Goal: Navigation & Orientation: Find specific page/section

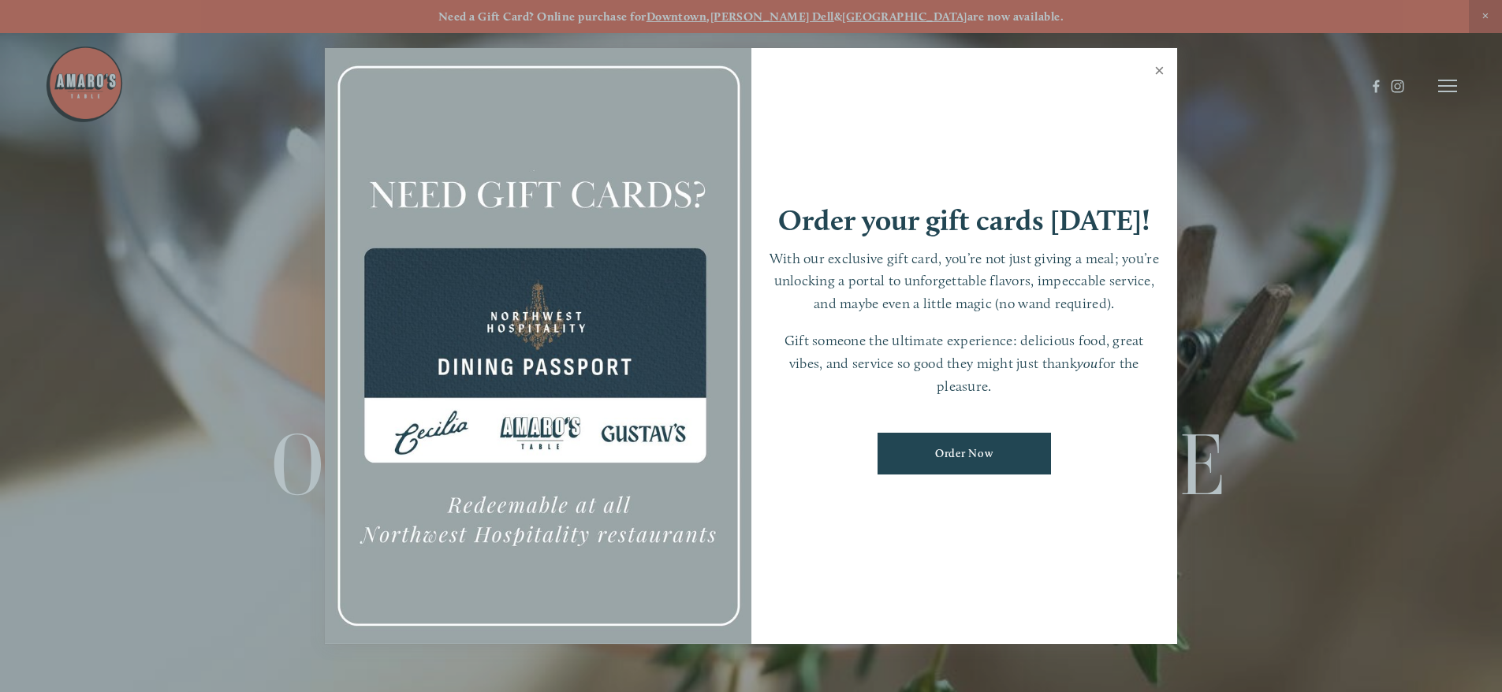
click at [1162, 67] on link "Close" at bounding box center [1159, 72] width 31 height 44
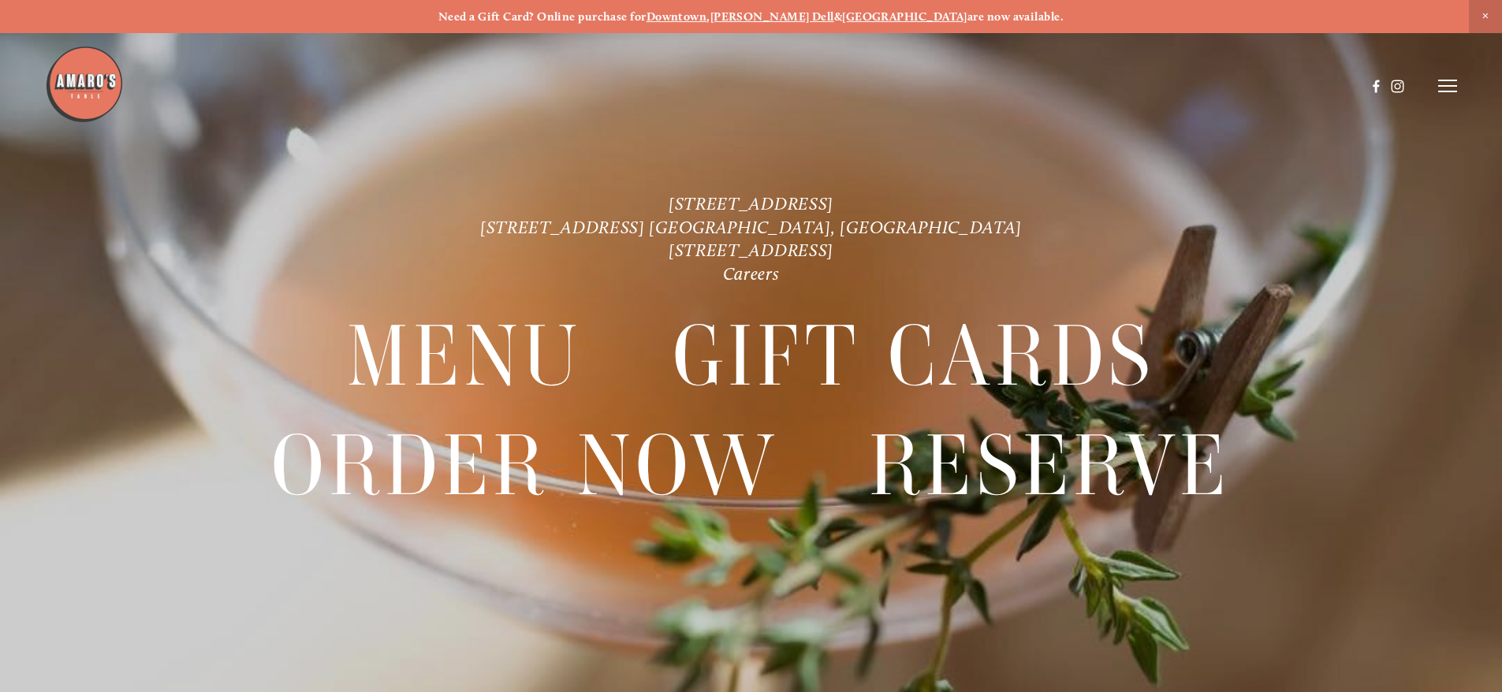
click at [1445, 82] on icon at bounding box center [1447, 86] width 19 height 14
click at [1111, 85] on span "Menu" at bounding box center [1117, 85] width 32 height 15
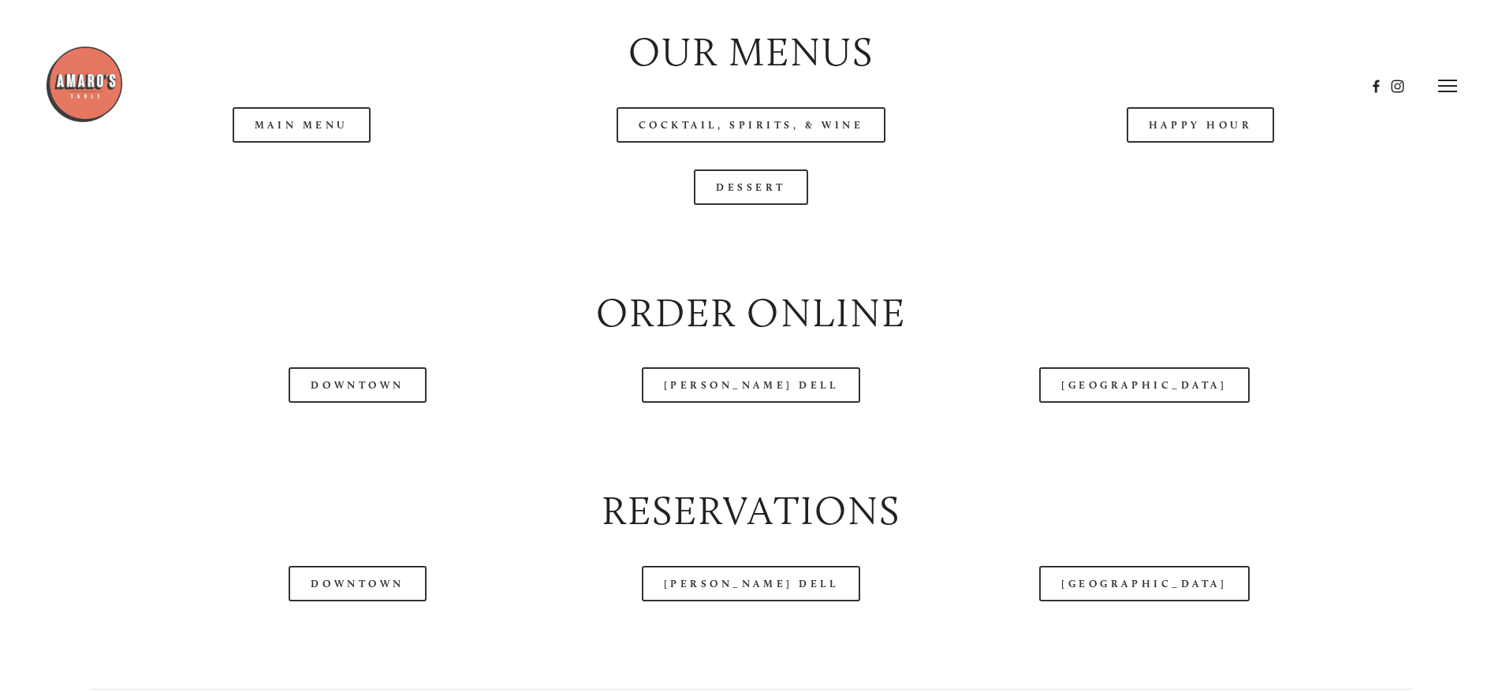
scroll to position [1817, 0]
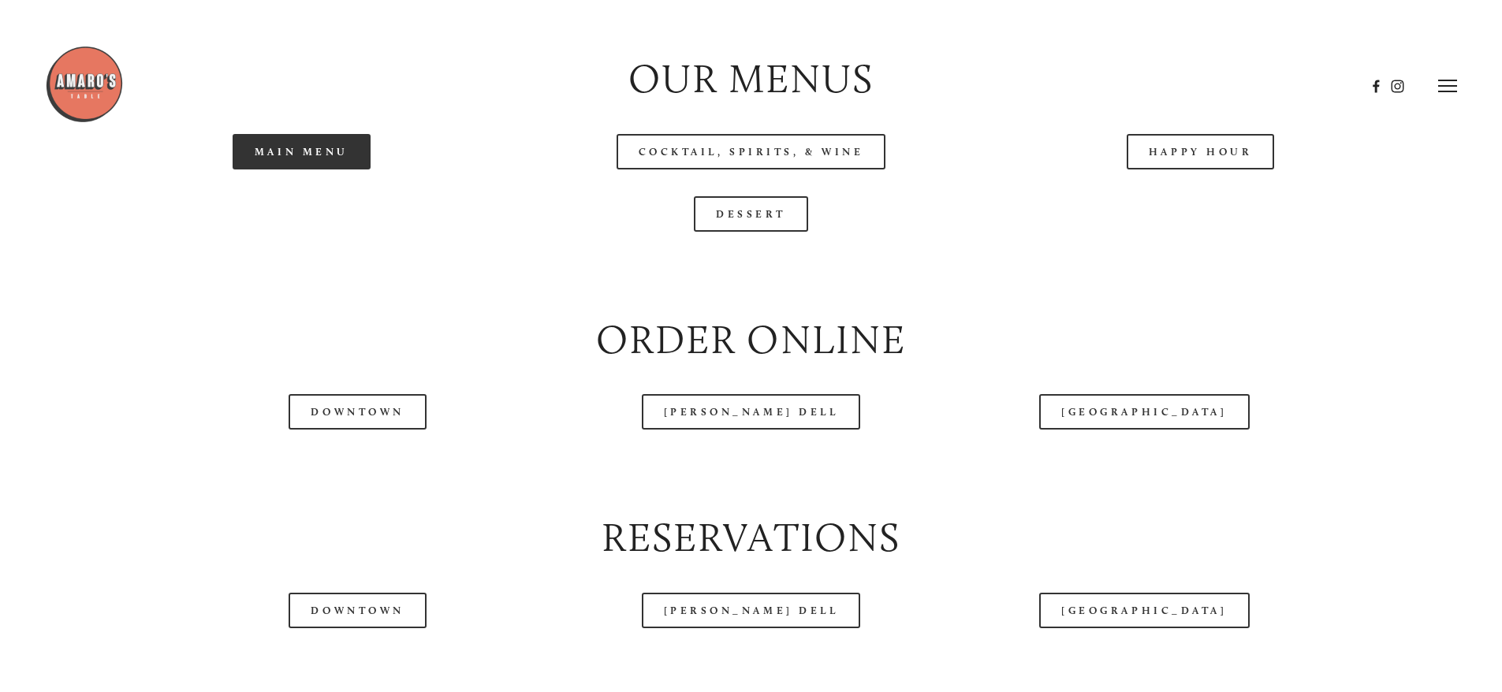
click at [307, 170] on link "Main Menu" at bounding box center [302, 151] width 138 height 35
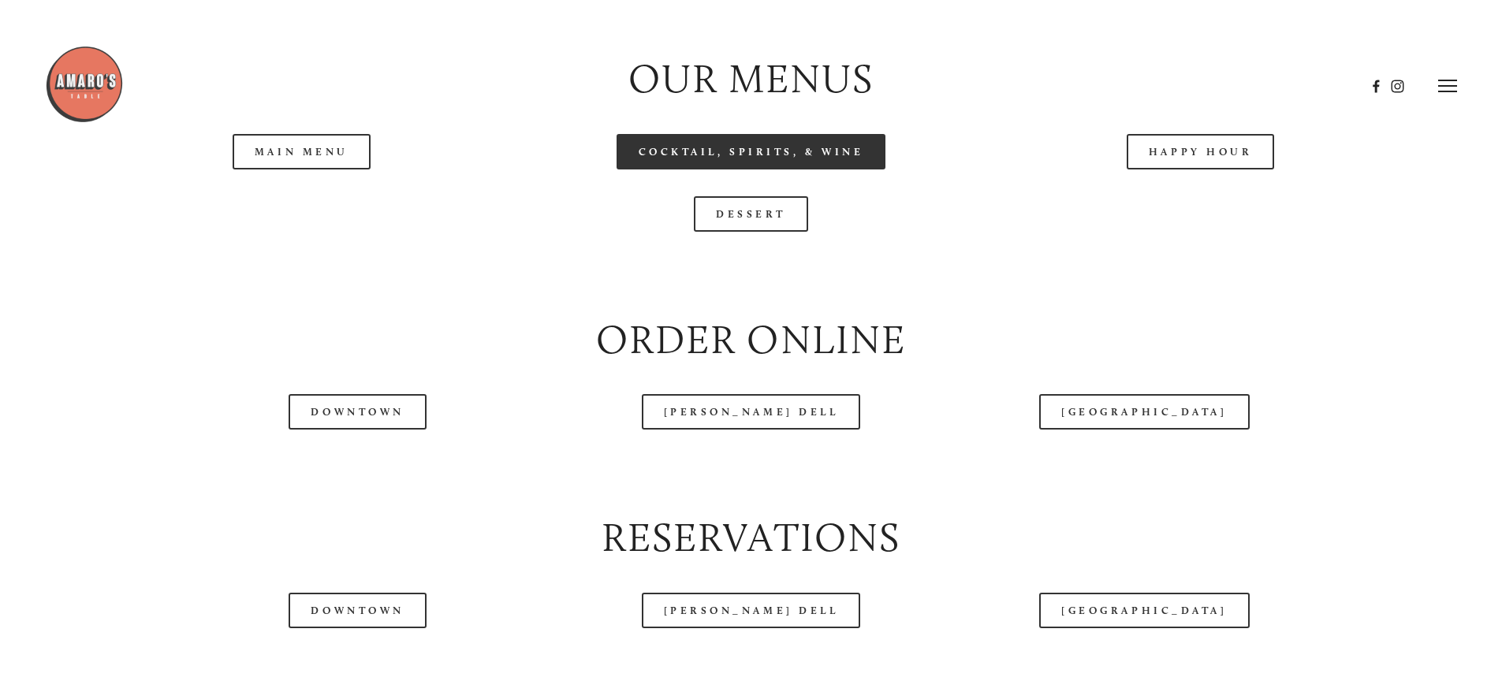
click at [666, 170] on link "Cocktail, Spirits, & Wine" at bounding box center [752, 151] width 270 height 35
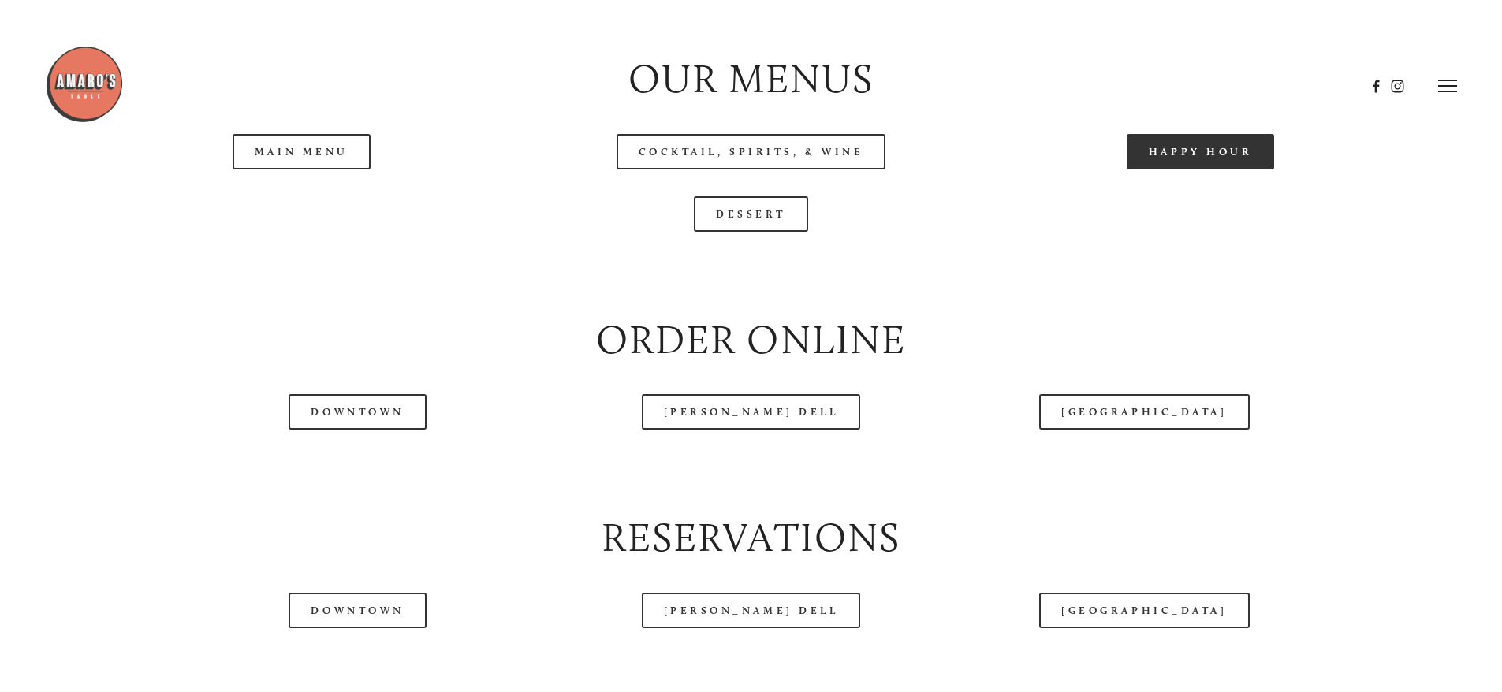
click at [1164, 170] on link "Happy Hour" at bounding box center [1201, 151] width 148 height 35
click at [706, 232] on link "Dessert" at bounding box center [751, 213] width 114 height 35
